Goal: Task Accomplishment & Management: Manage account settings

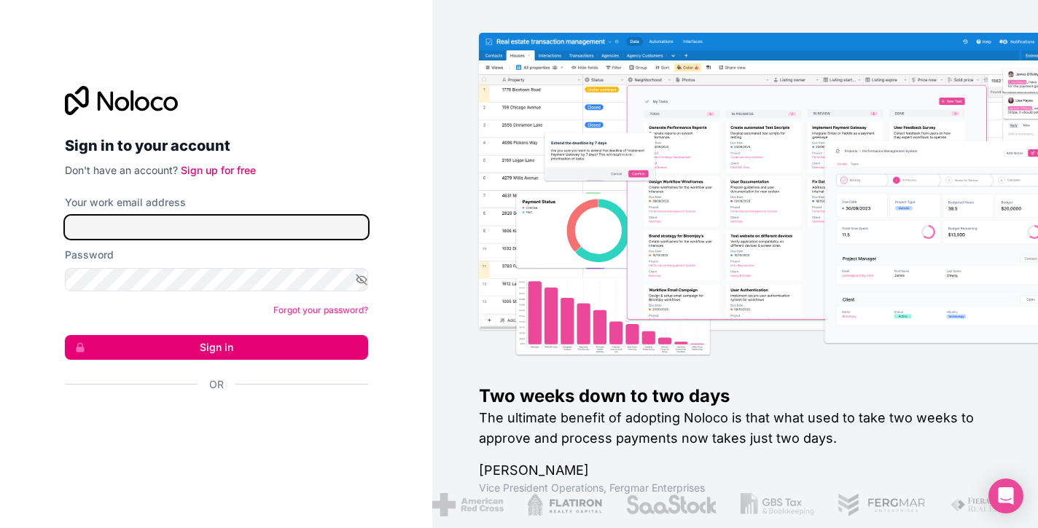
click at [161, 229] on input "Your work email address" at bounding box center [216, 227] width 303 height 23
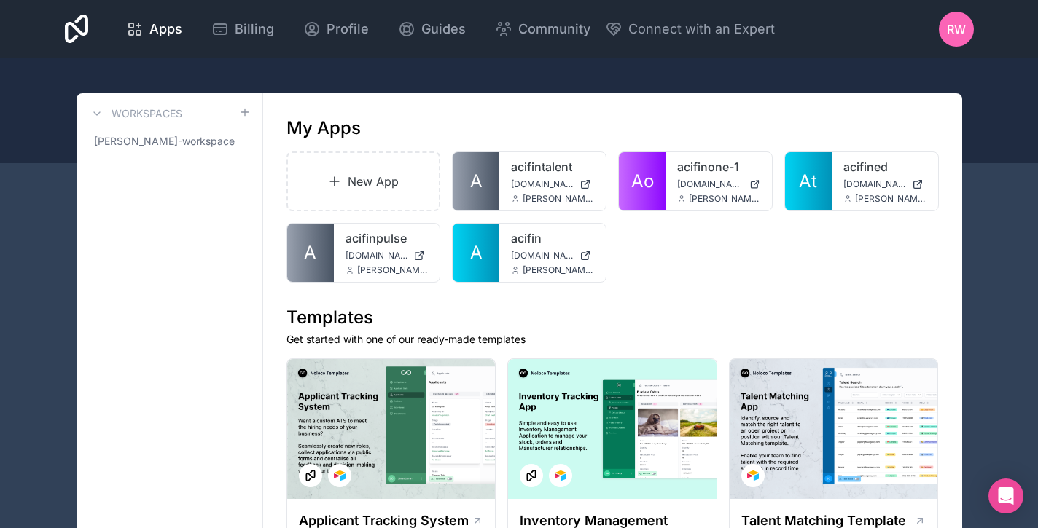
click at [235, 21] on span "Billing" at bounding box center [254, 29] width 39 height 20
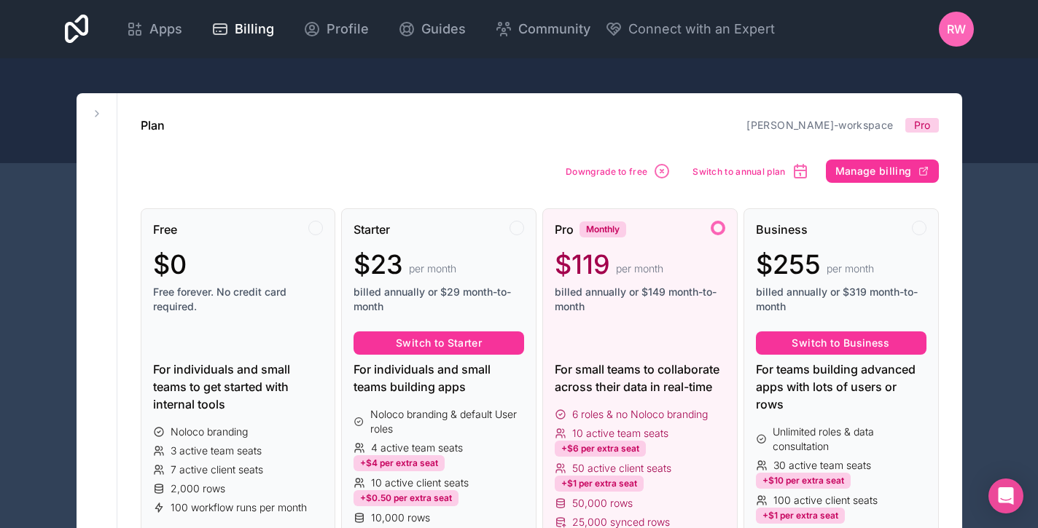
click at [893, 170] on span "Manage billing" at bounding box center [873, 171] width 77 height 13
